Goal: Find specific page/section: Find specific page/section

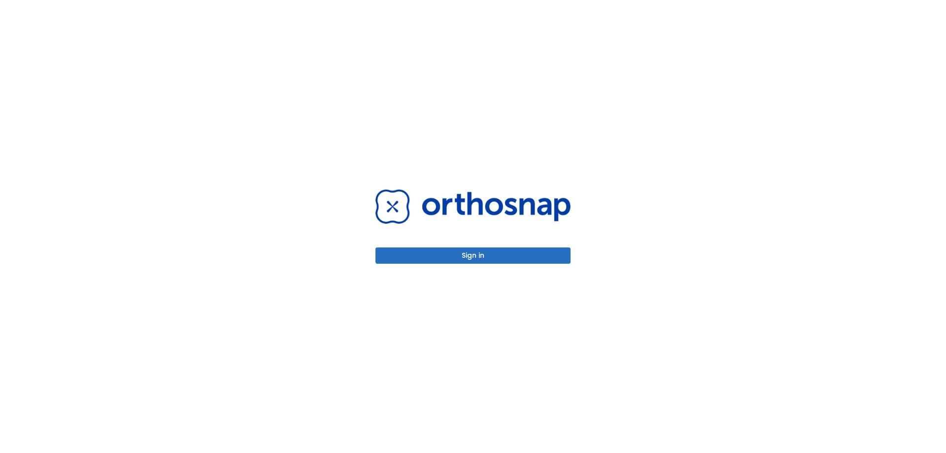
click at [480, 254] on button "Sign in" at bounding box center [473, 255] width 195 height 16
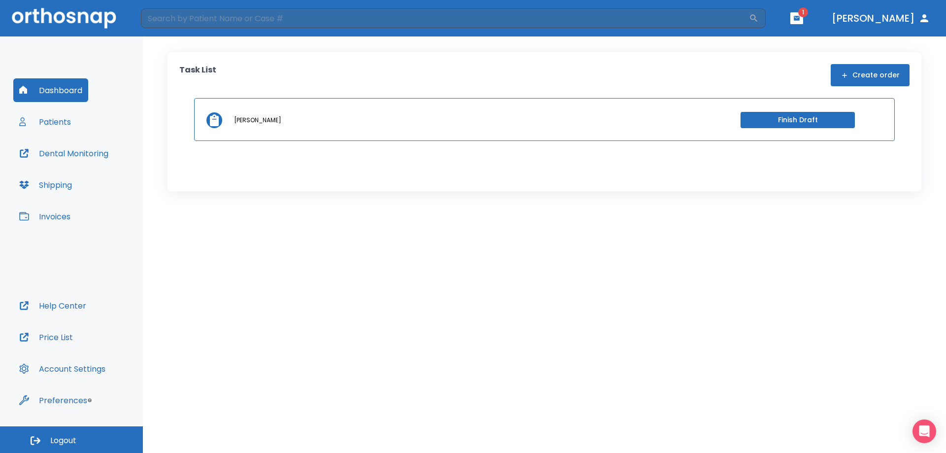
click at [800, 16] on icon "button" at bounding box center [796, 18] width 7 height 7
click at [783, 44] on li "[PERSON_NAME] 3" at bounding box center [814, 42] width 105 height 20
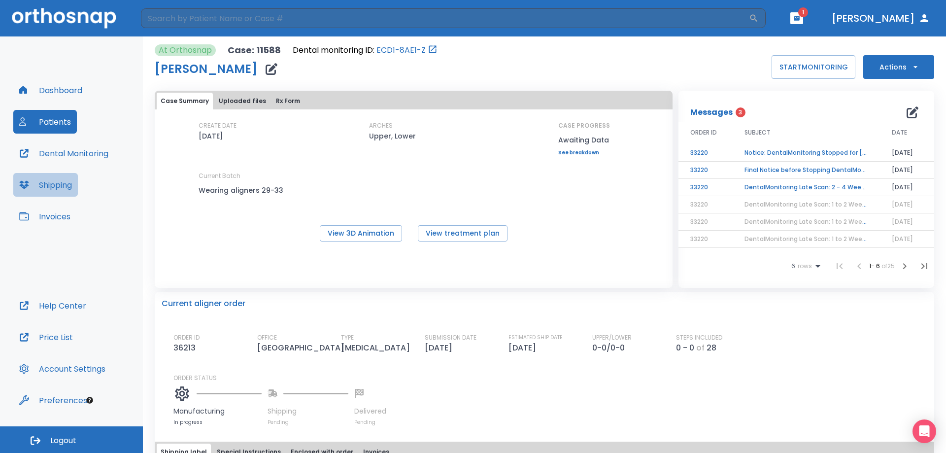
click at [56, 188] on button "Shipping" at bounding box center [45, 185] width 65 height 24
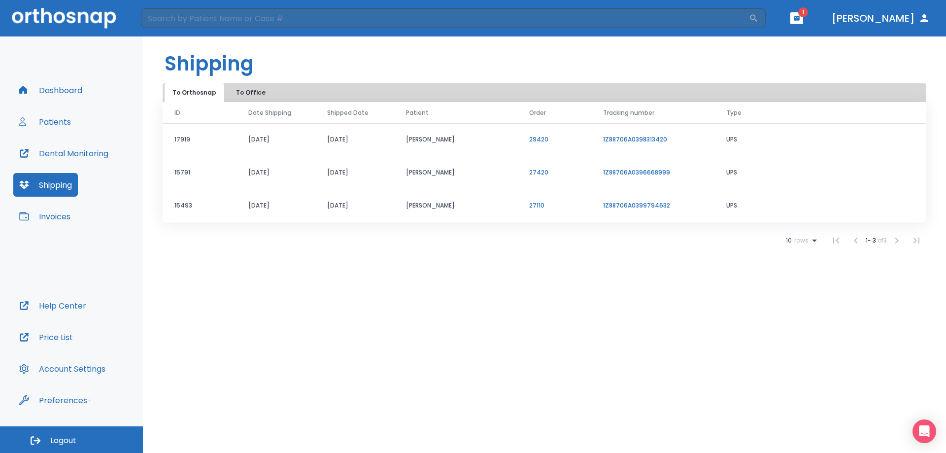
click at [62, 214] on button "Invoices" at bounding box center [44, 217] width 63 height 24
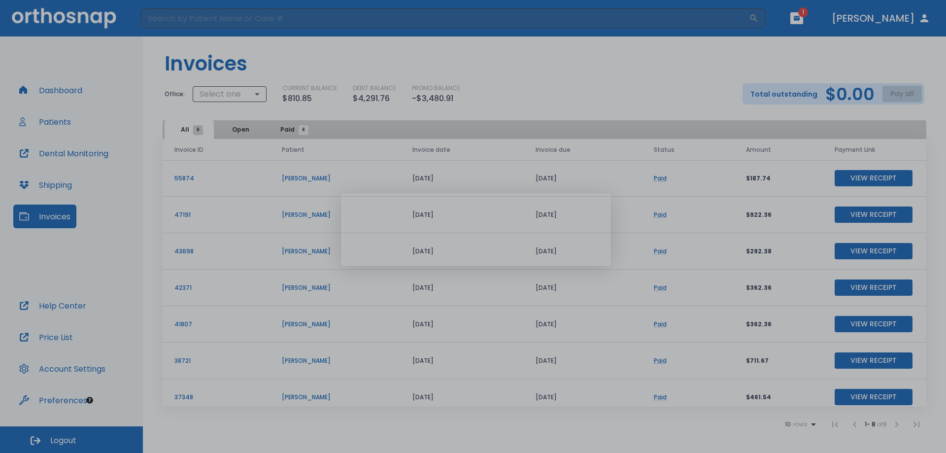
click at [55, 121] on body "​ 1 [PERSON_NAME] Dashboard Patients Dental Monitoring Shipping Invoices Help C…" at bounding box center [473, 226] width 946 height 453
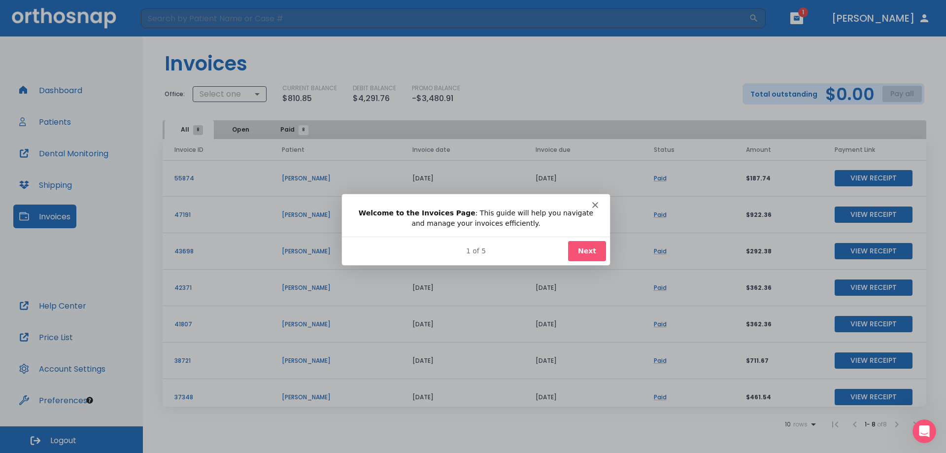
click at [593, 249] on button "Next" at bounding box center [587, 250] width 38 height 20
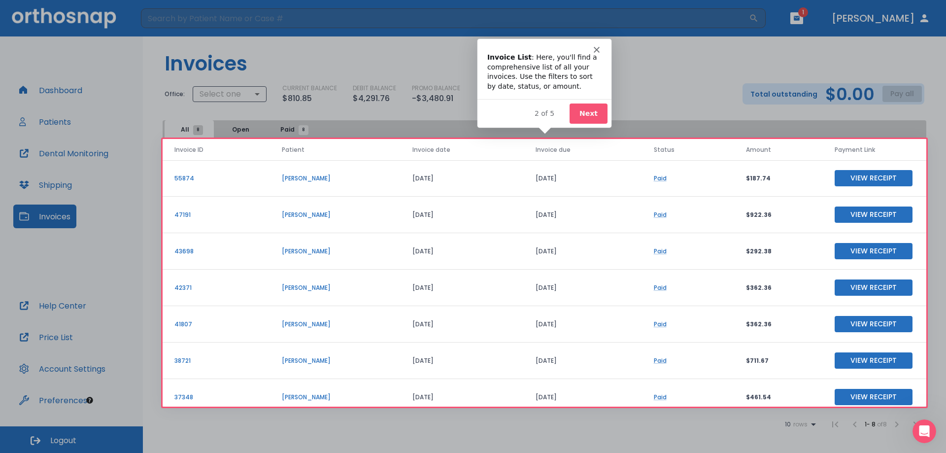
click at [596, 110] on button "Next" at bounding box center [588, 113] width 38 height 20
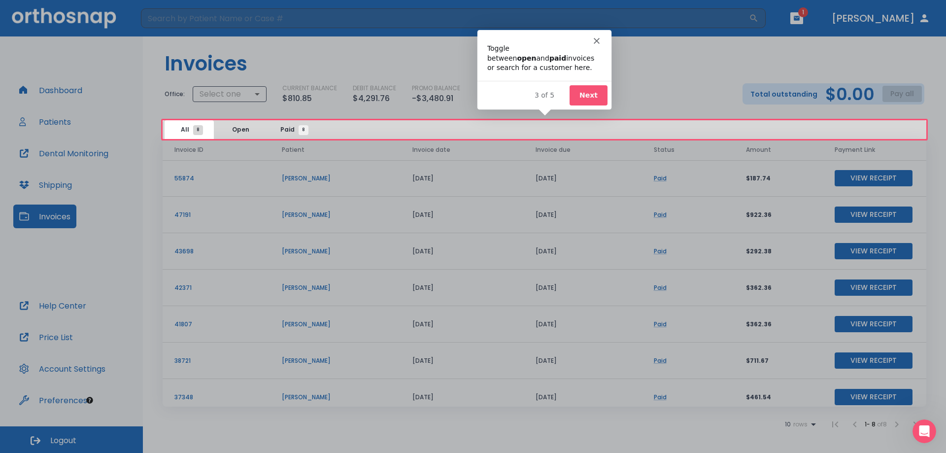
click at [593, 99] on button "Next" at bounding box center [588, 94] width 38 height 20
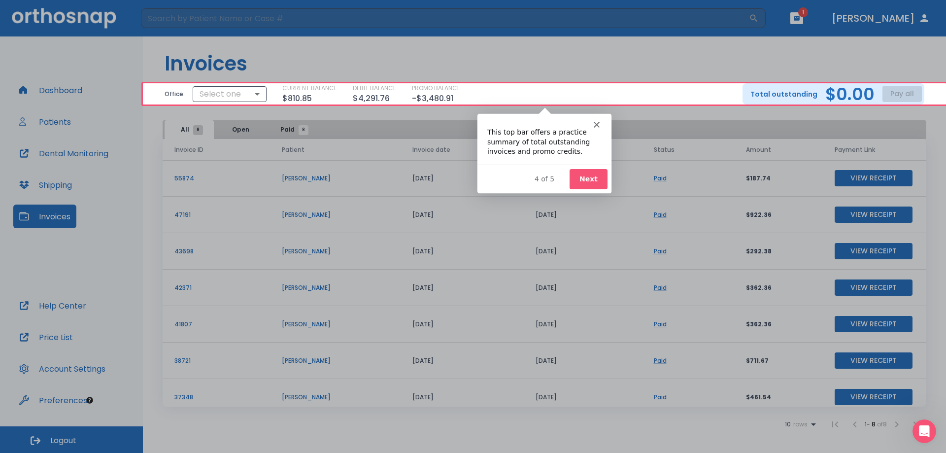
click at [585, 178] on button "Next" at bounding box center [588, 179] width 38 height 20
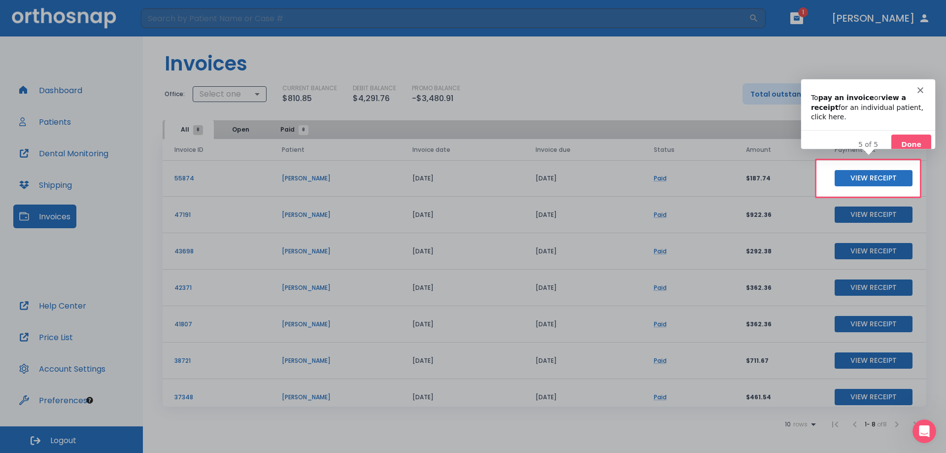
click at [918, 134] on button "Done" at bounding box center [911, 144] width 40 height 20
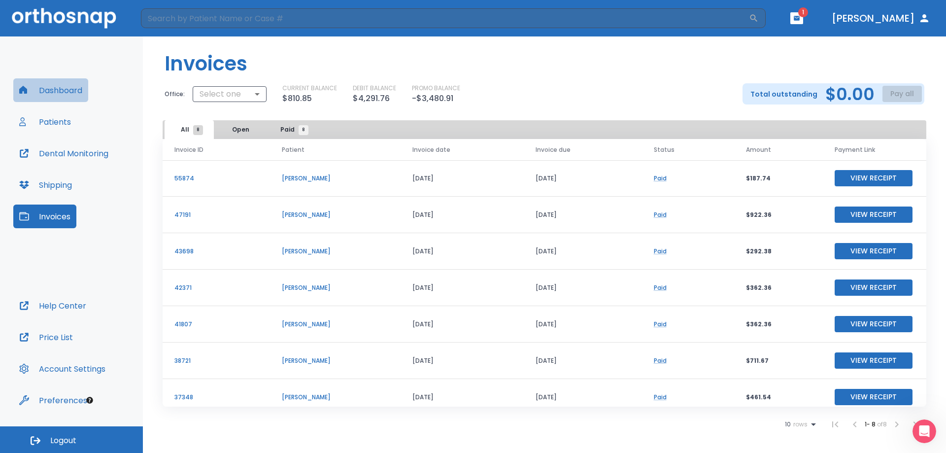
click at [63, 91] on button "Dashboard" at bounding box center [50, 90] width 75 height 24
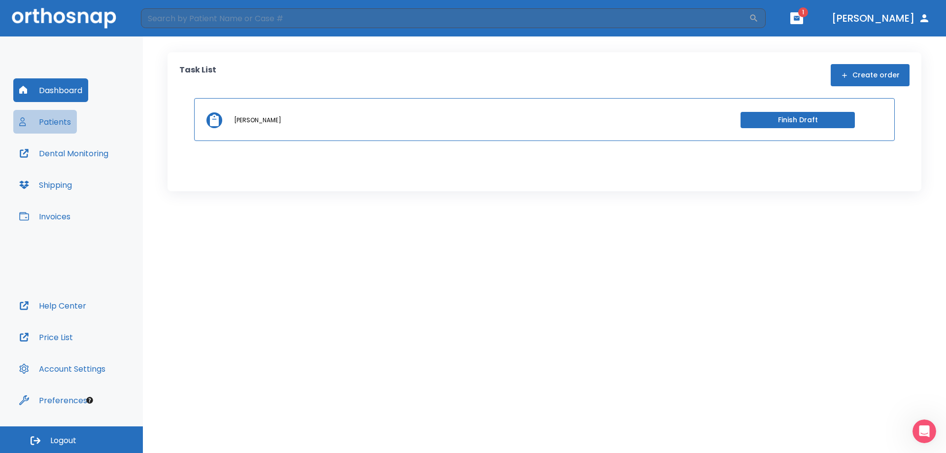
click at [52, 124] on button "Patients" at bounding box center [45, 122] width 64 height 24
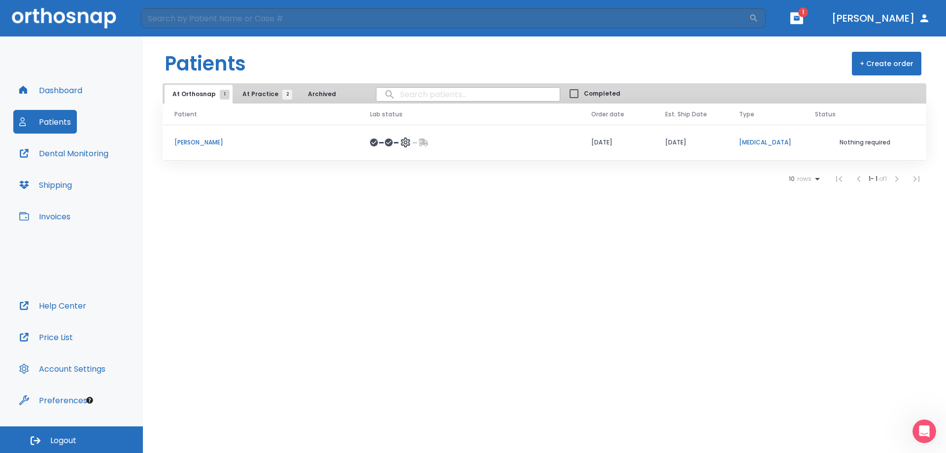
click at [752, 141] on p "[MEDICAL_DATA]" at bounding box center [765, 142] width 52 height 9
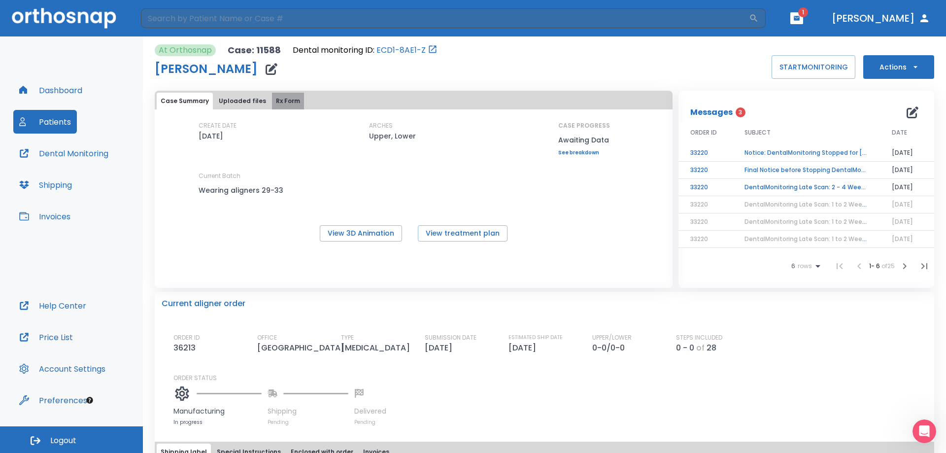
click at [290, 99] on button "Rx Form" at bounding box center [288, 101] width 32 height 17
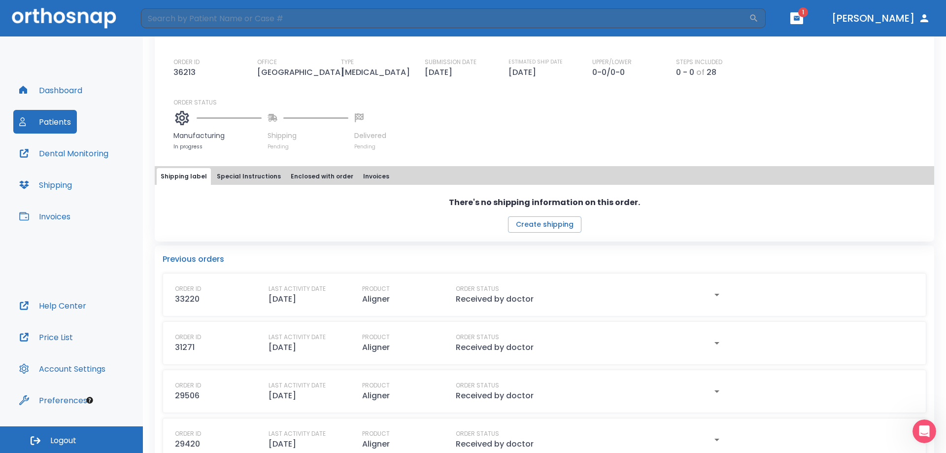
scroll to position [296, 0]
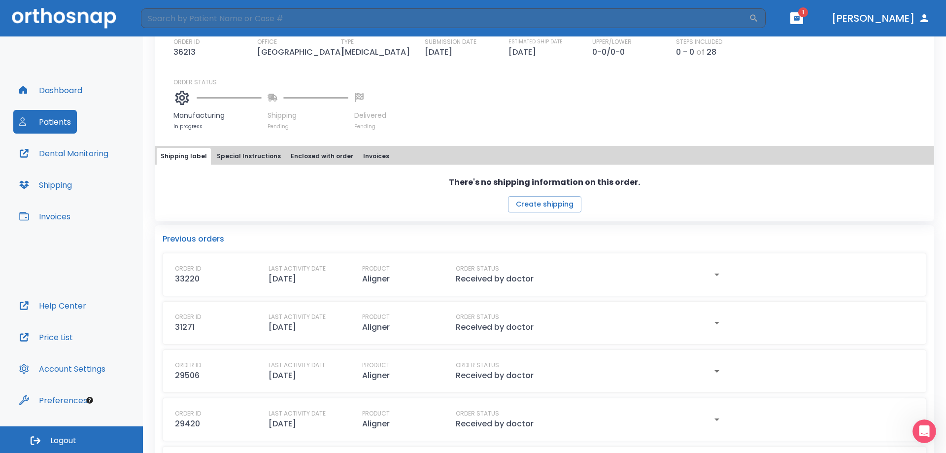
click at [256, 165] on button "Special Instructions" at bounding box center [249, 156] width 72 height 17
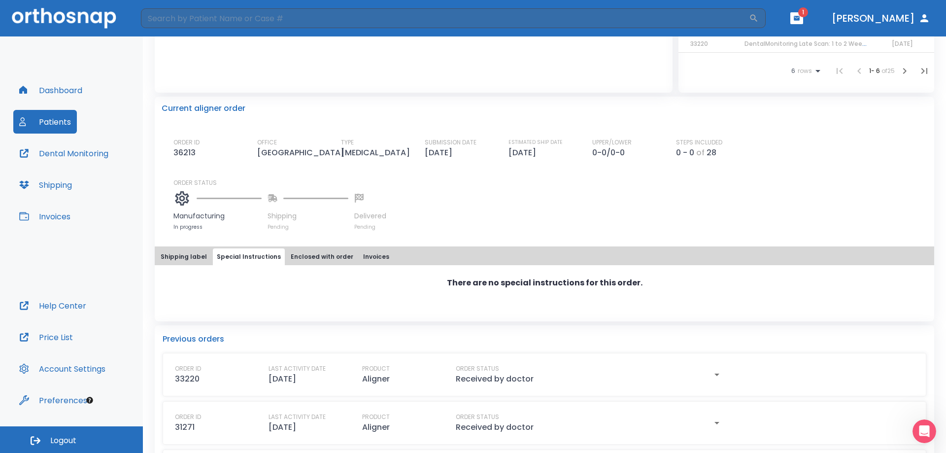
scroll to position [0, 0]
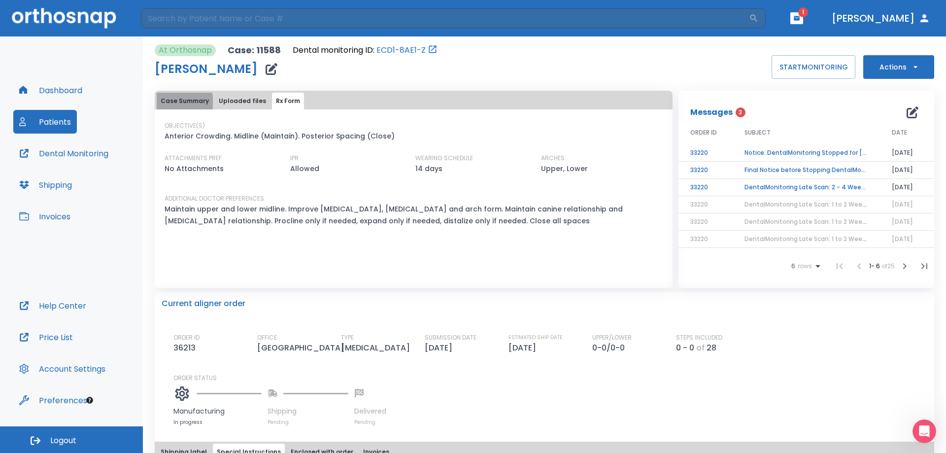
click at [183, 102] on button "Case Summary" at bounding box center [185, 101] width 56 height 17
